Goal: Obtain resource: Download file/media

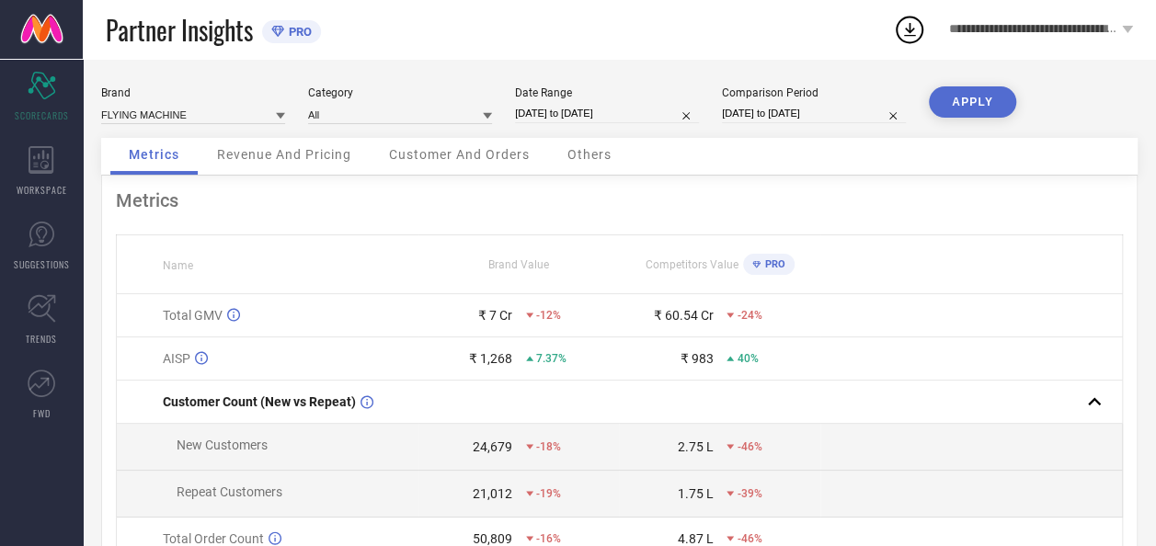
click at [281, 120] on icon at bounding box center [280, 115] width 9 height 9
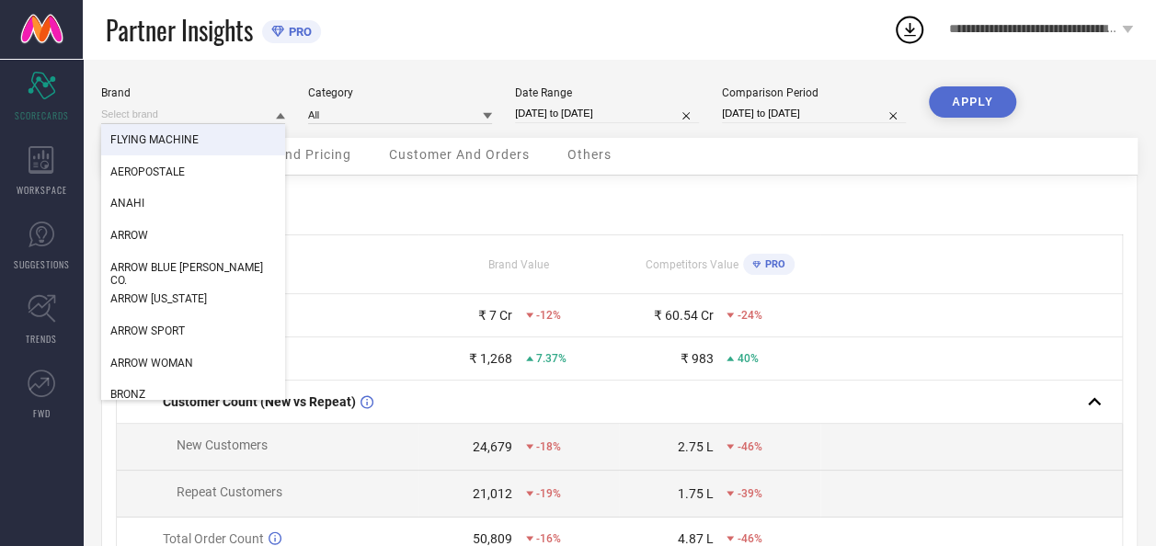
click at [215, 132] on div "FLYING MACHINE" at bounding box center [193, 139] width 184 height 31
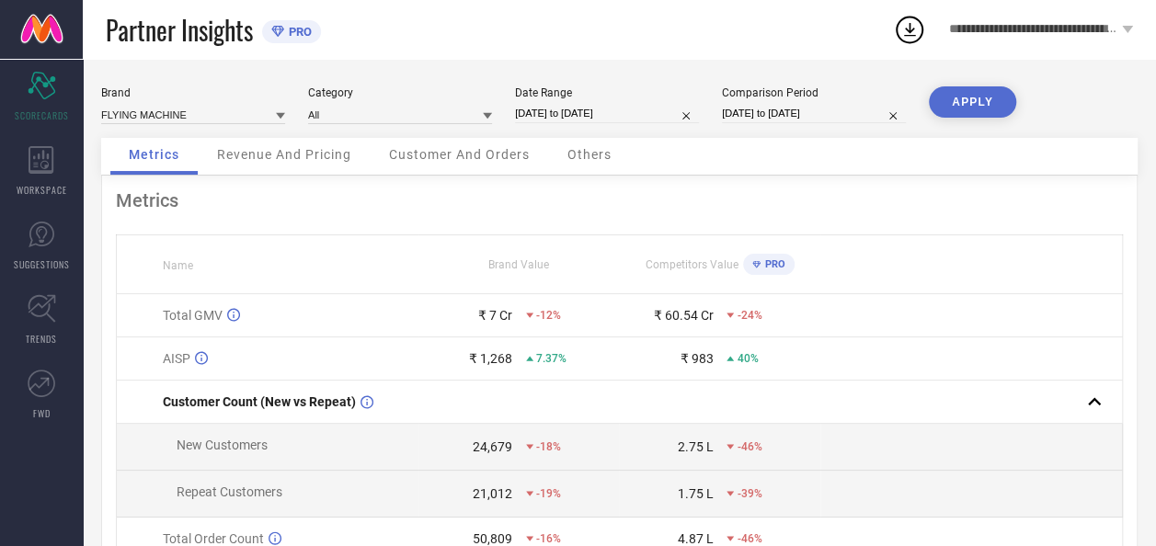
click at [487, 116] on icon at bounding box center [487, 116] width 9 height 6
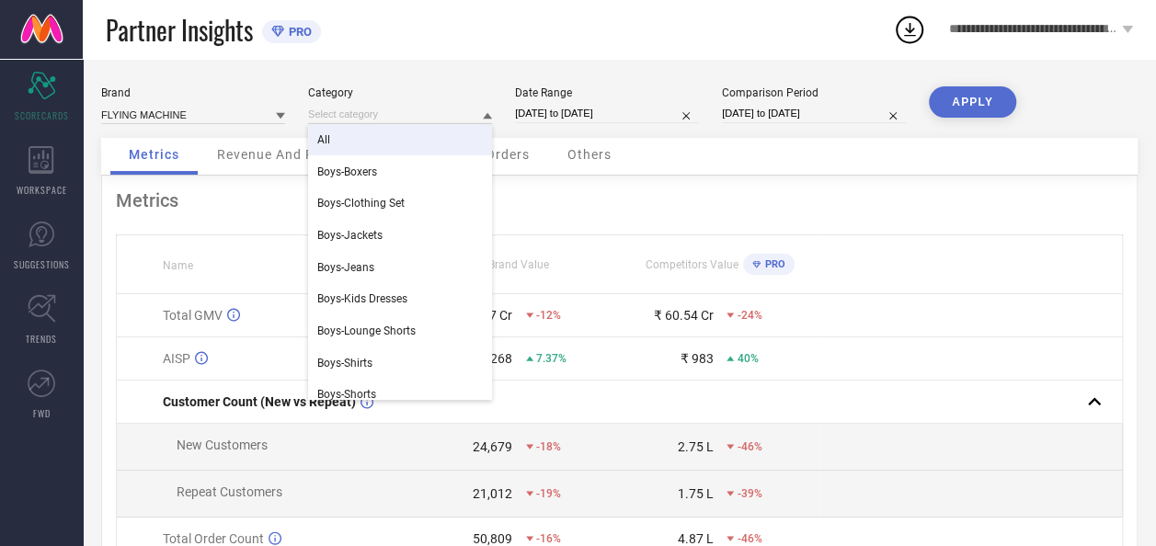
click at [411, 142] on div "All" at bounding box center [400, 139] width 184 height 31
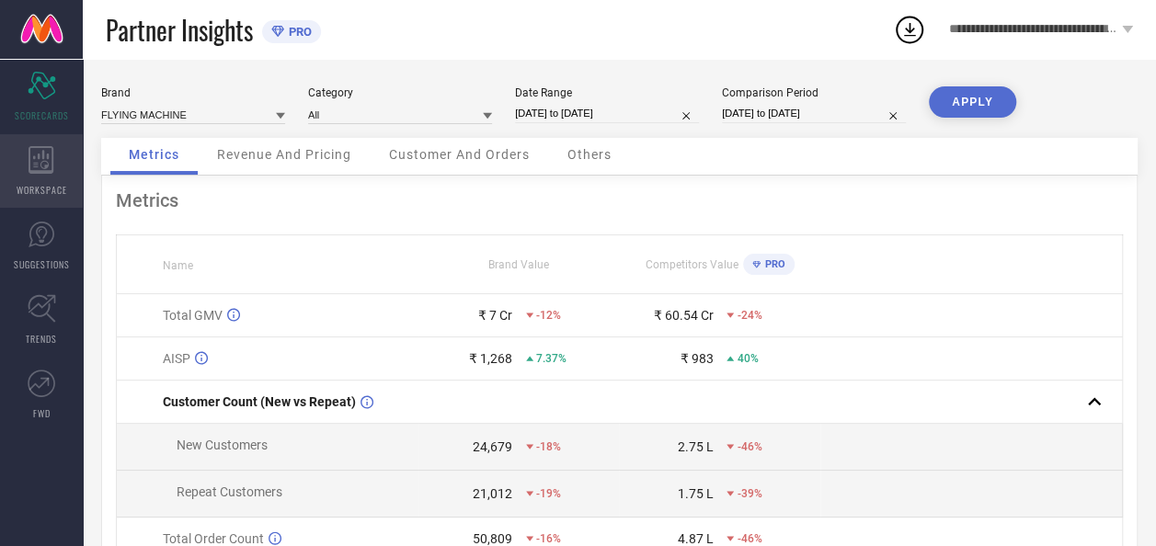
click at [40, 184] on span "WORKSPACE" at bounding box center [42, 190] width 51 height 14
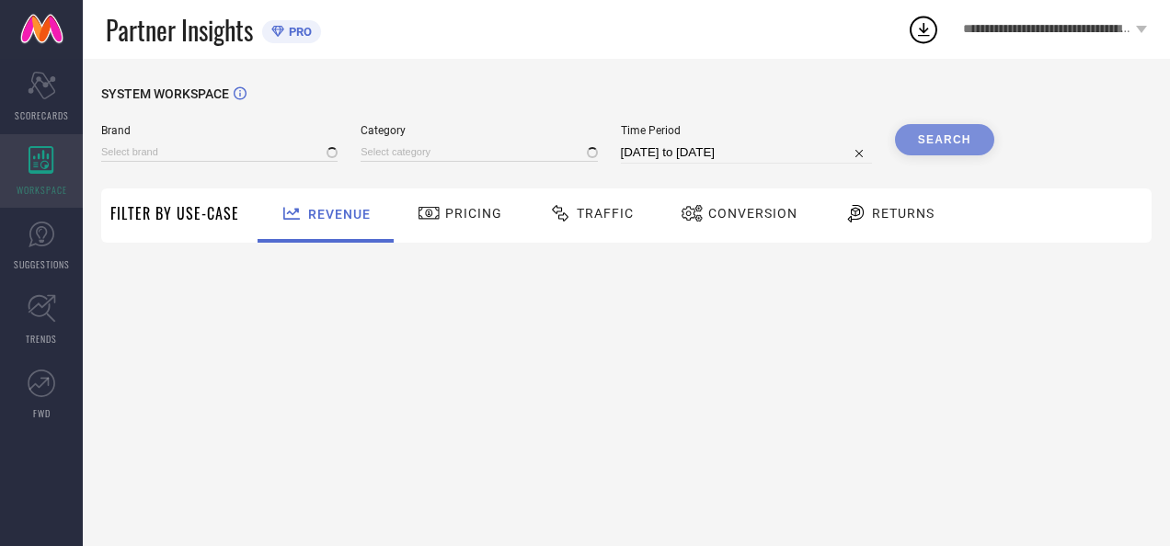
type input "AEROPOSTALE"
type input "All"
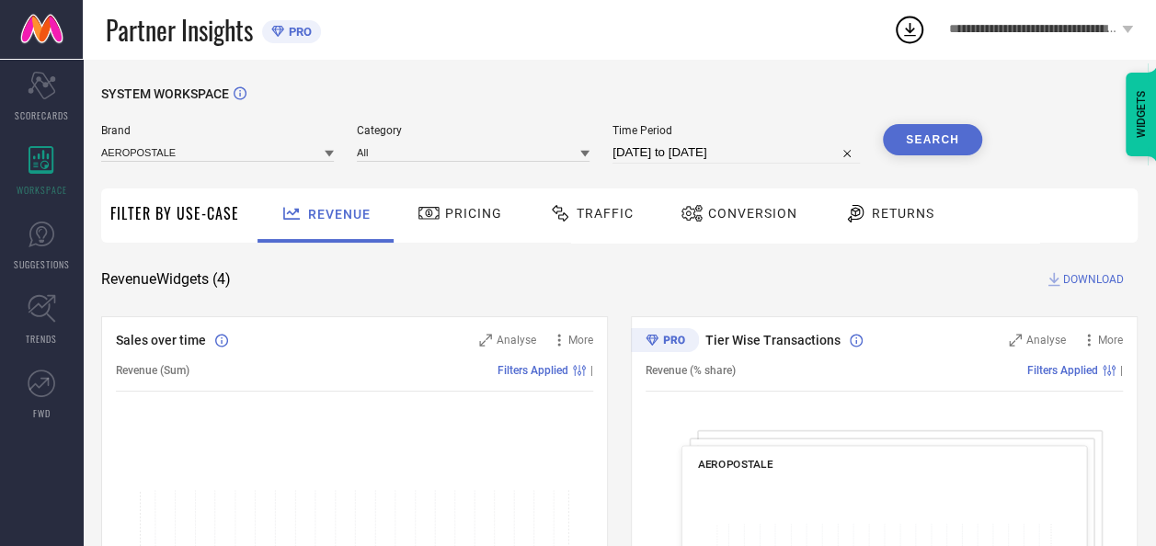
click at [329, 154] on icon at bounding box center [329, 154] width 9 height 6
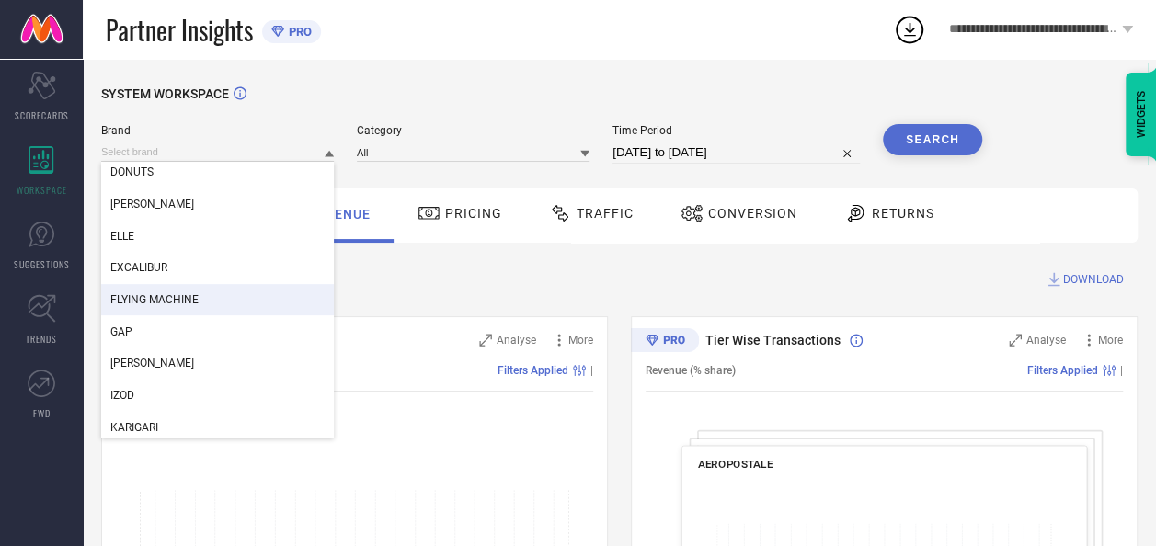
scroll to position [357, 0]
click at [217, 296] on div "FLYING MACHINE" at bounding box center [217, 298] width 233 height 31
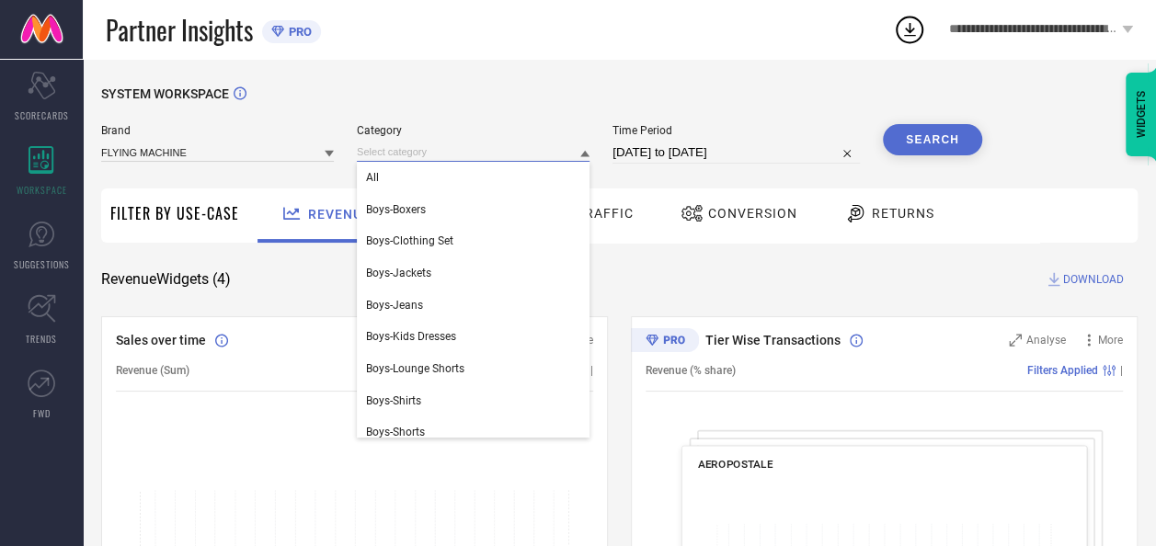
click at [580, 157] on input at bounding box center [473, 152] width 233 height 19
click at [392, 191] on div "All" at bounding box center [473, 177] width 233 height 31
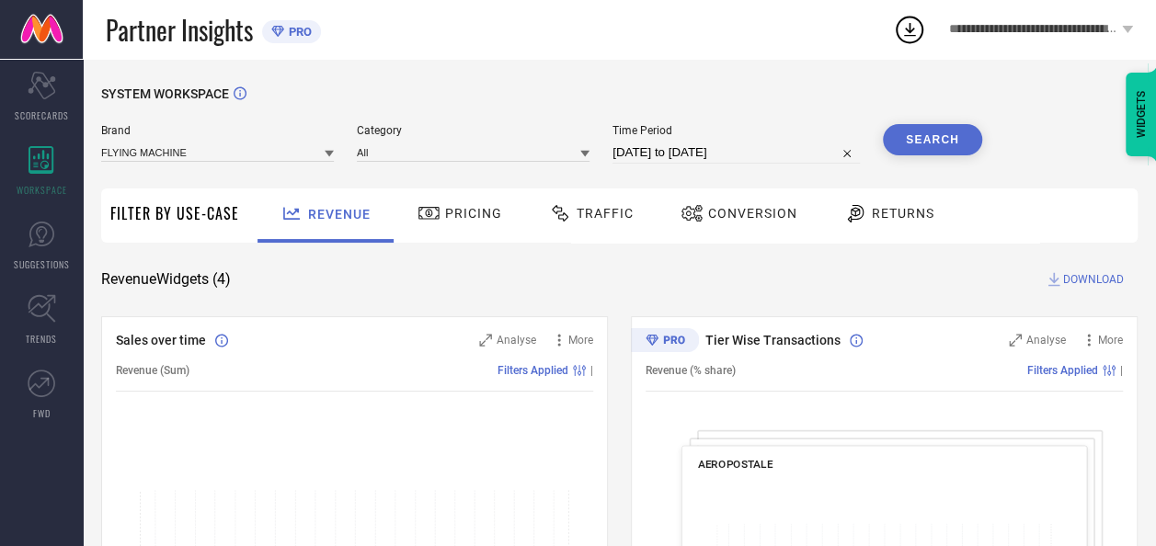
click at [764, 151] on input "[DATE] to [DATE]" at bounding box center [735, 153] width 247 height 22
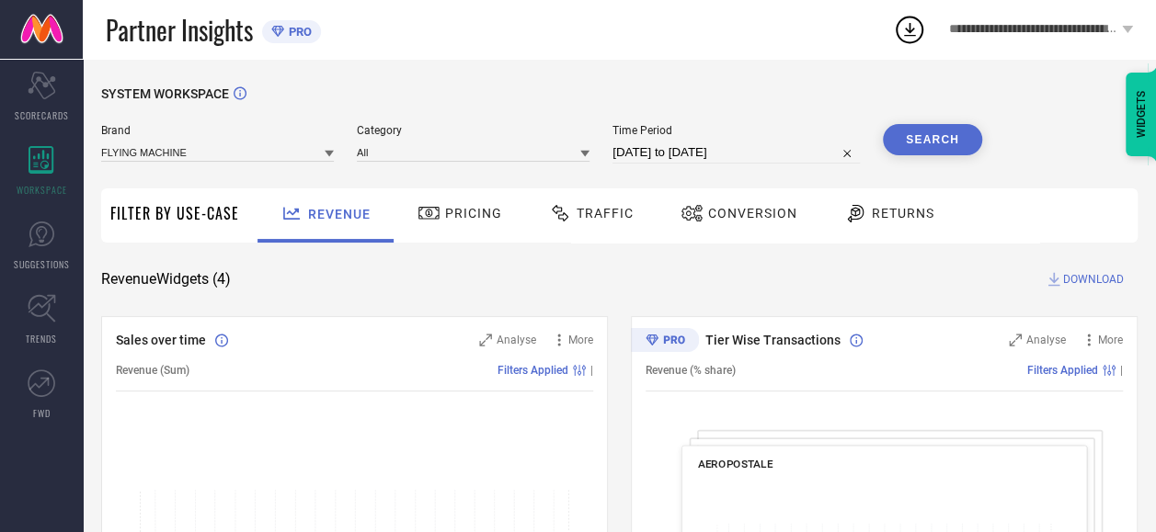
select select "6"
select select "2025"
select select "7"
select select "2025"
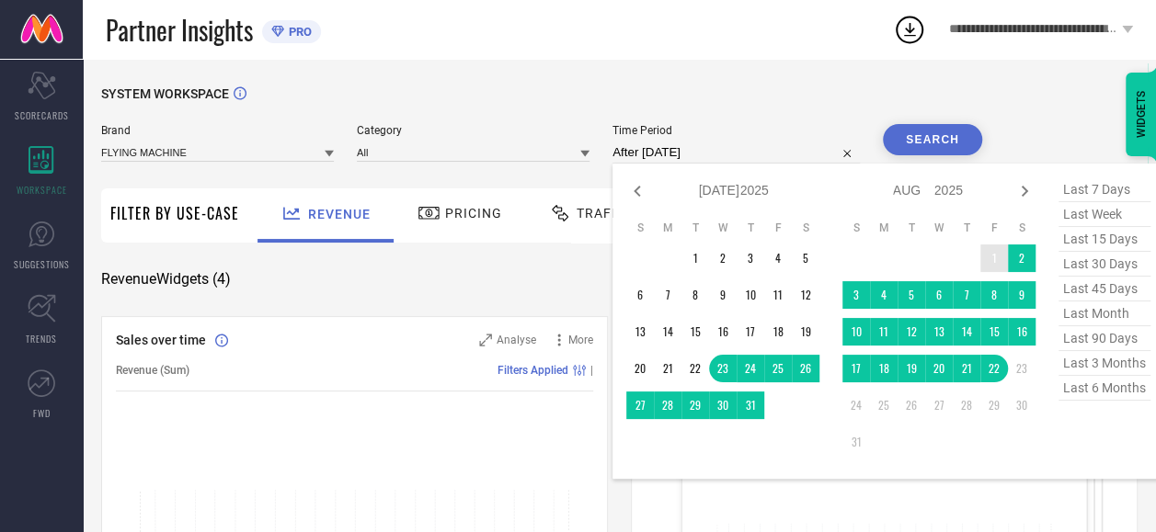
click at [994, 265] on td "1" at bounding box center [994, 259] width 28 height 28
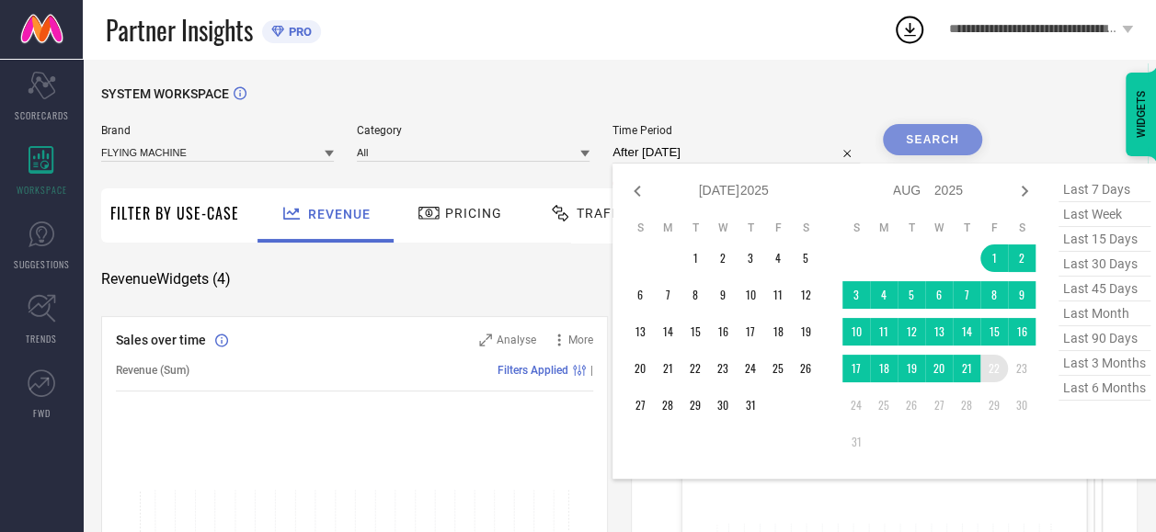
type input "[DATE] to [DATE]"
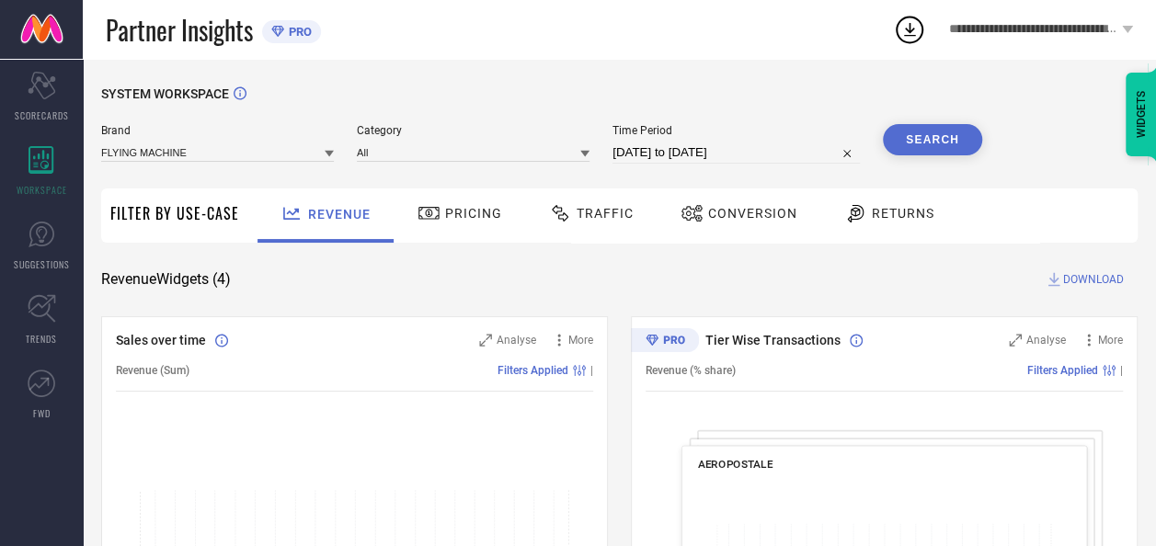
click at [926, 149] on button "Search" at bounding box center [932, 139] width 99 height 31
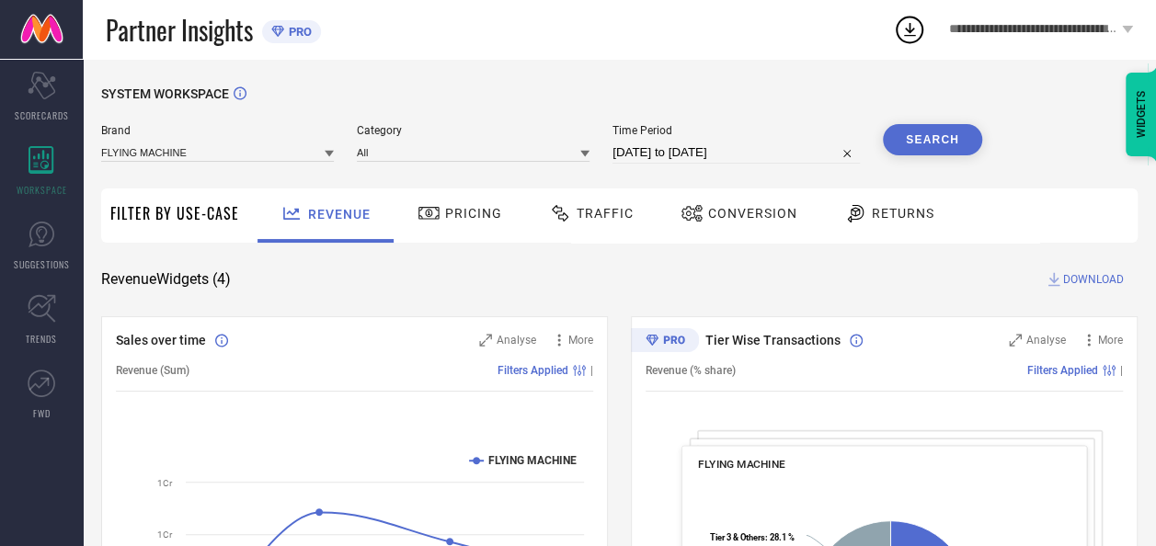
click at [748, 208] on span "Conversion" at bounding box center [752, 213] width 89 height 15
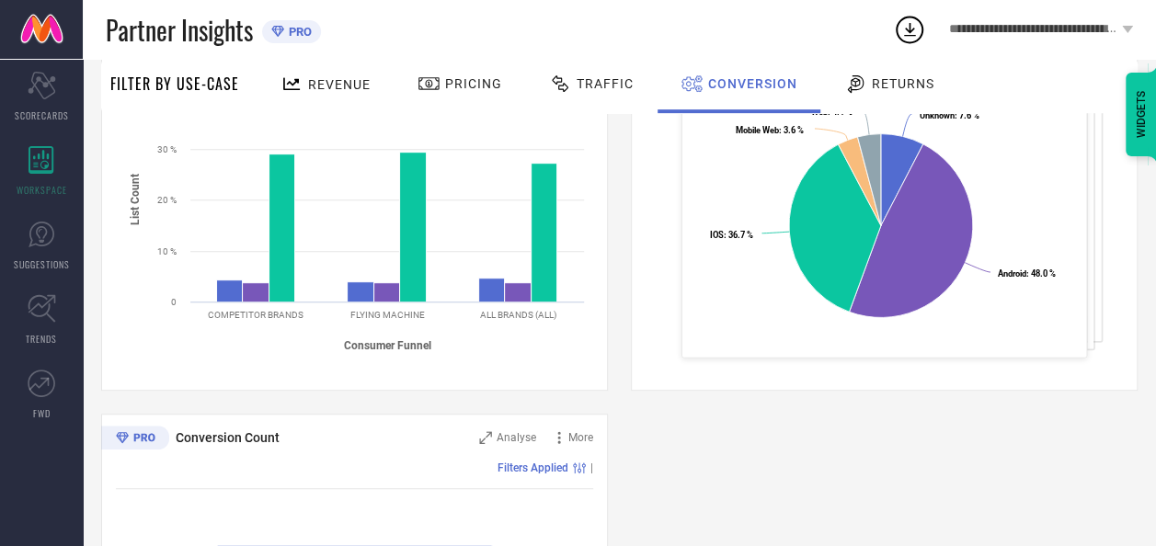
scroll to position [0, 0]
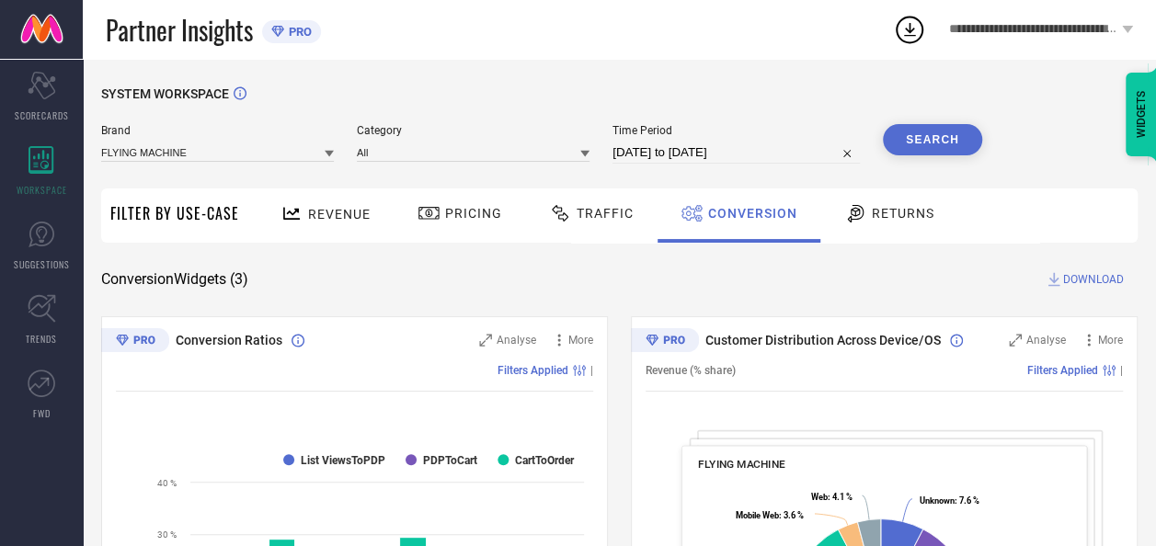
click at [900, 131] on button "Search" at bounding box center [932, 139] width 99 height 31
click at [1085, 280] on span "DOWNLOAD" at bounding box center [1093, 279] width 61 height 18
click at [910, 24] on icon at bounding box center [909, 29] width 33 height 33
click at [701, 94] on div "SYSTEM WORKSPACE" at bounding box center [619, 105] width 1036 height 38
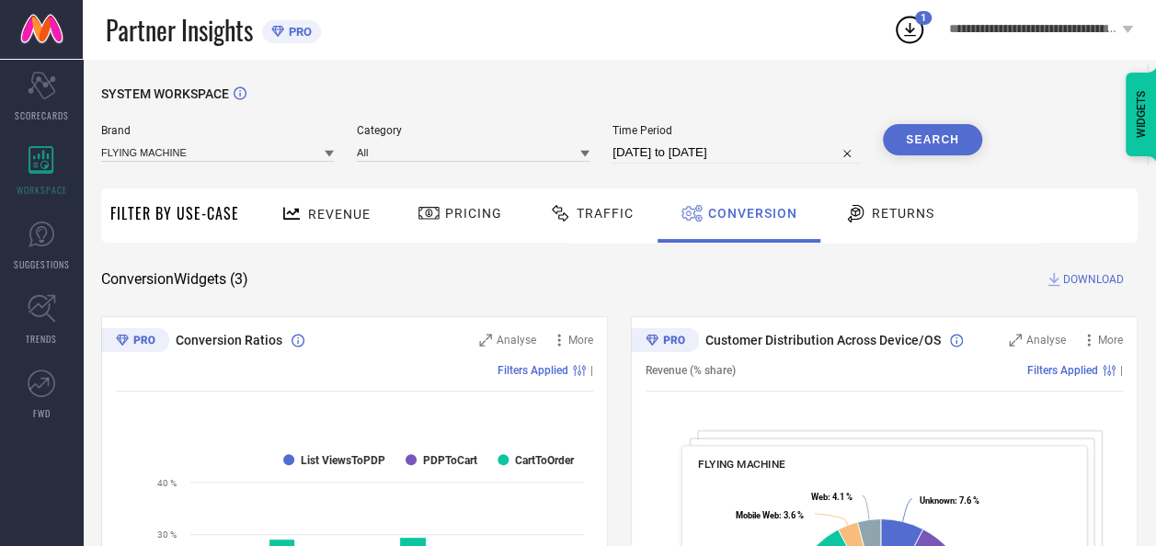
click at [916, 29] on icon at bounding box center [909, 29] width 33 height 33
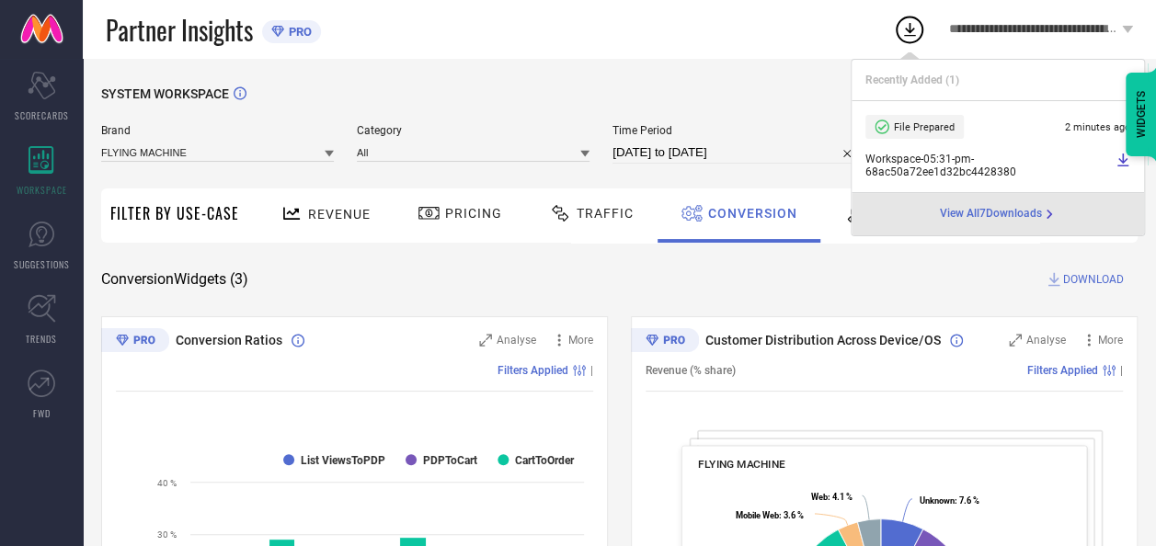
click at [1119, 159] on icon at bounding box center [1122, 160] width 11 height 13
